Goal: Information Seeking & Learning: Learn about a topic

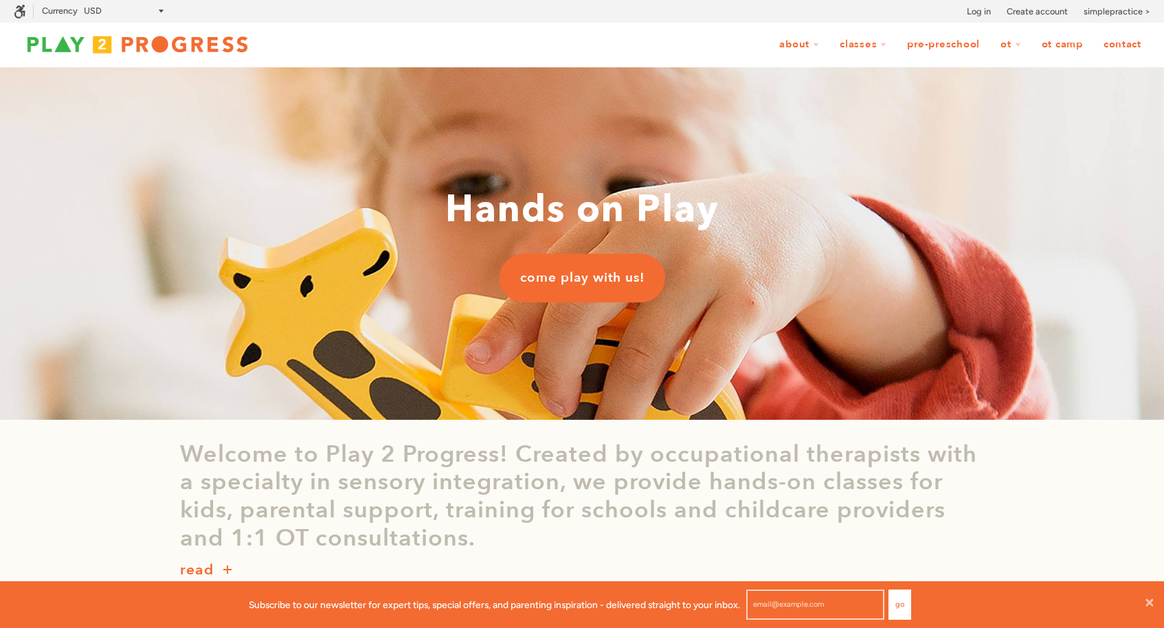
scroll to position [1, 1]
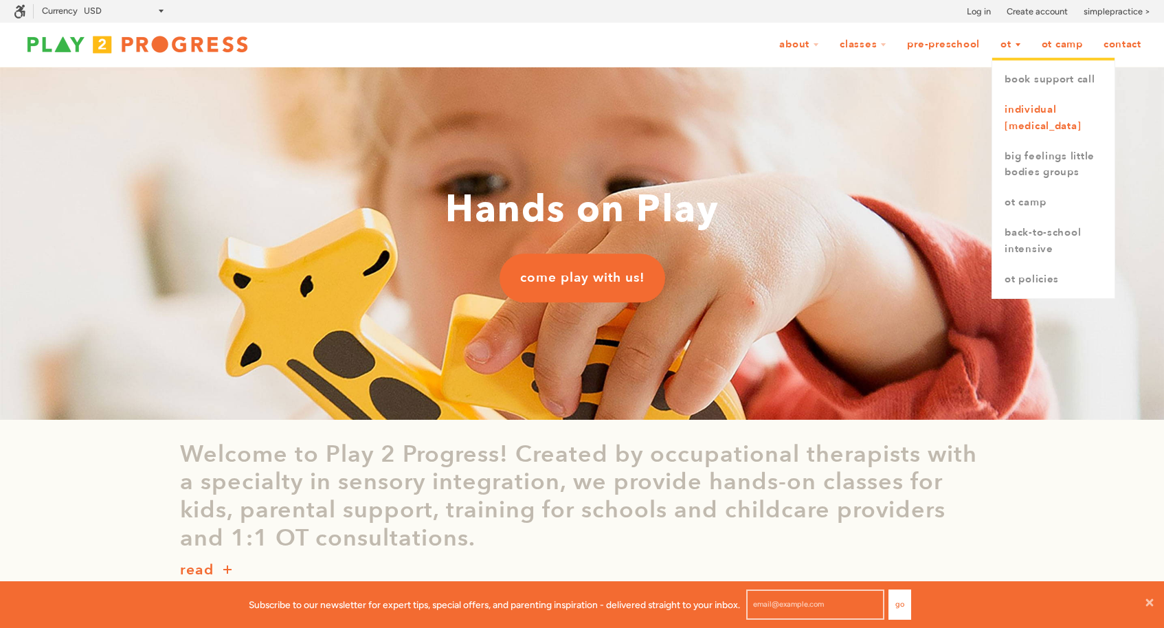
click at [1001, 115] on link "Individual [MEDICAL_DATA]" at bounding box center [1054, 118] width 122 height 47
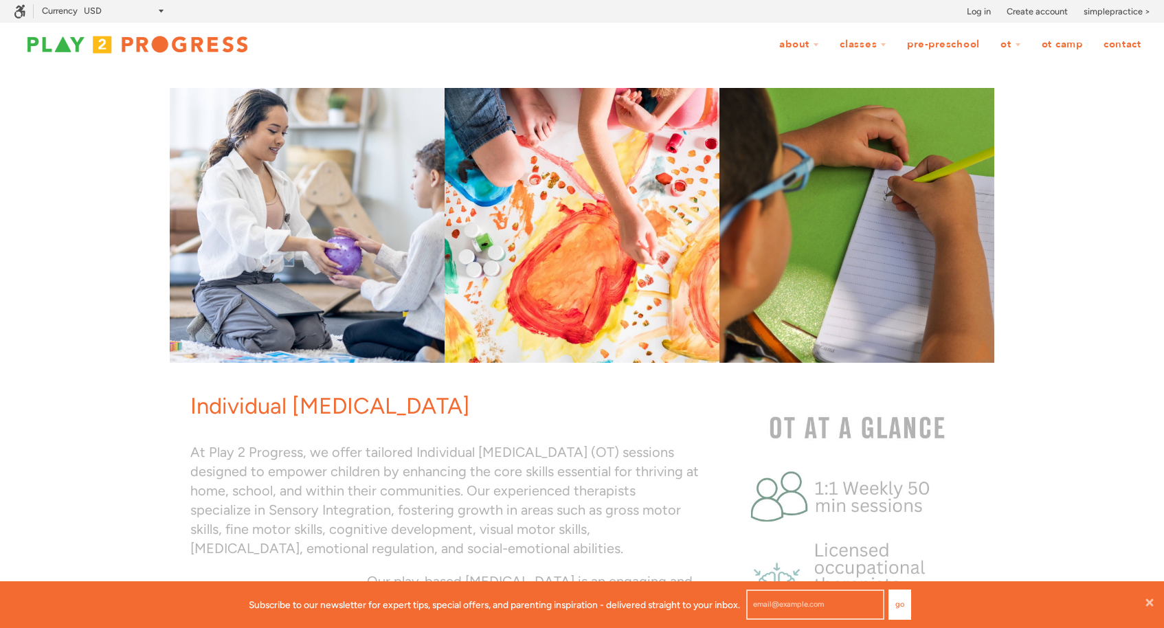
scroll to position [1, 1]
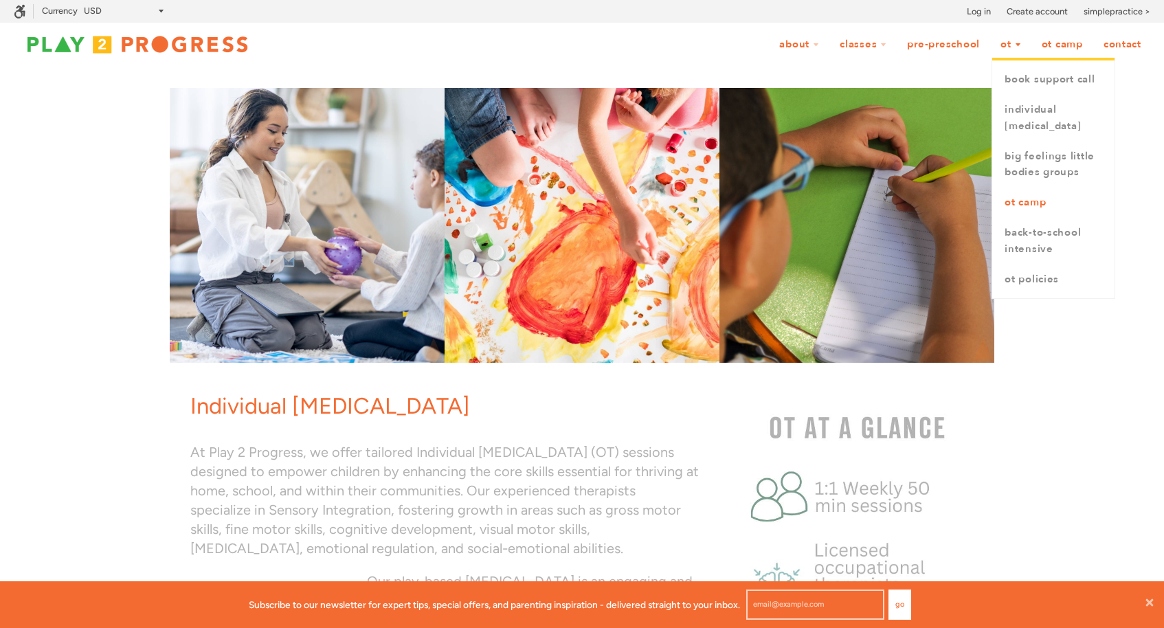
click at [1019, 218] on link "OT Camp" at bounding box center [1054, 203] width 122 height 30
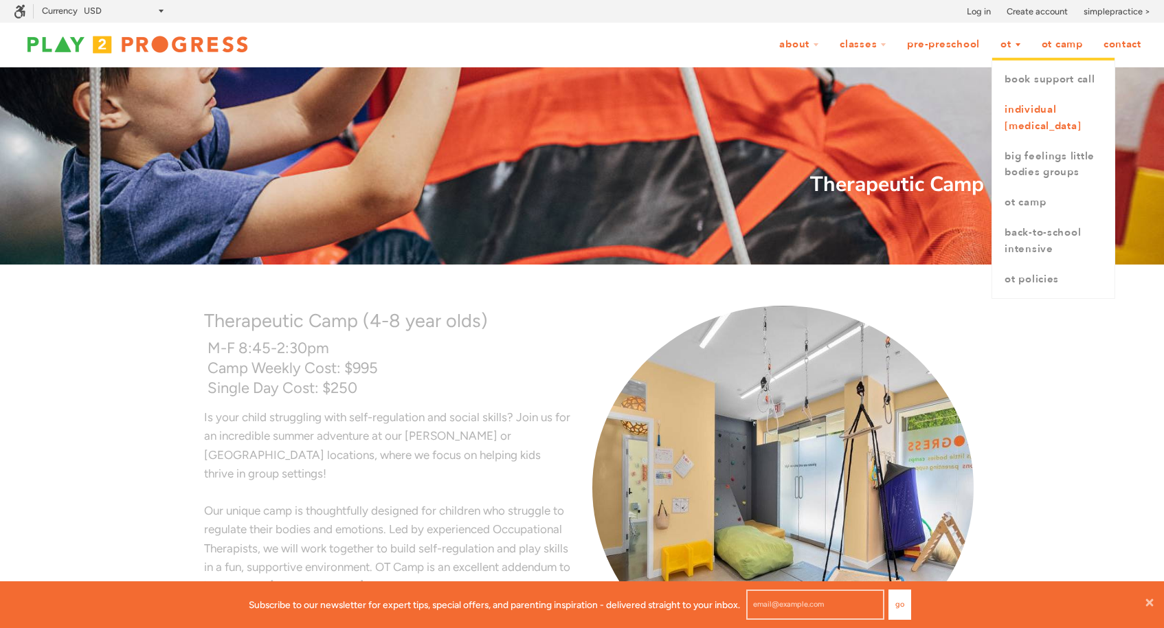
click at [1018, 129] on link "Individual [MEDICAL_DATA]" at bounding box center [1054, 118] width 122 height 47
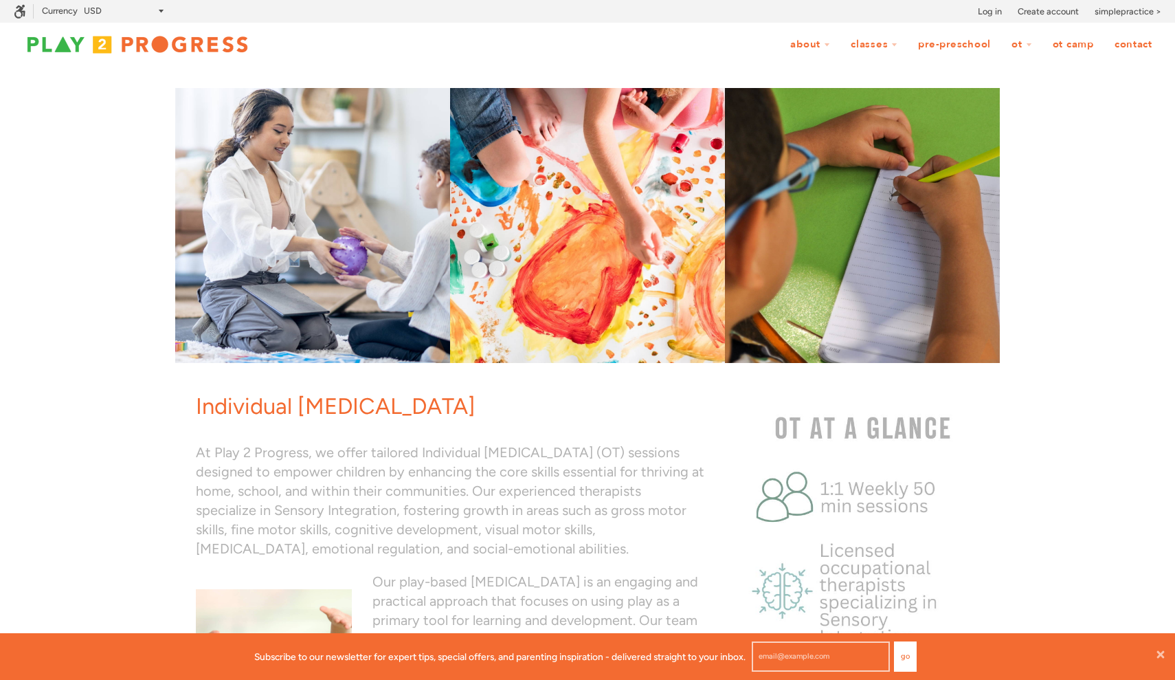
scroll to position [47, 1175]
